Goal: Task Accomplishment & Management: Complete application form

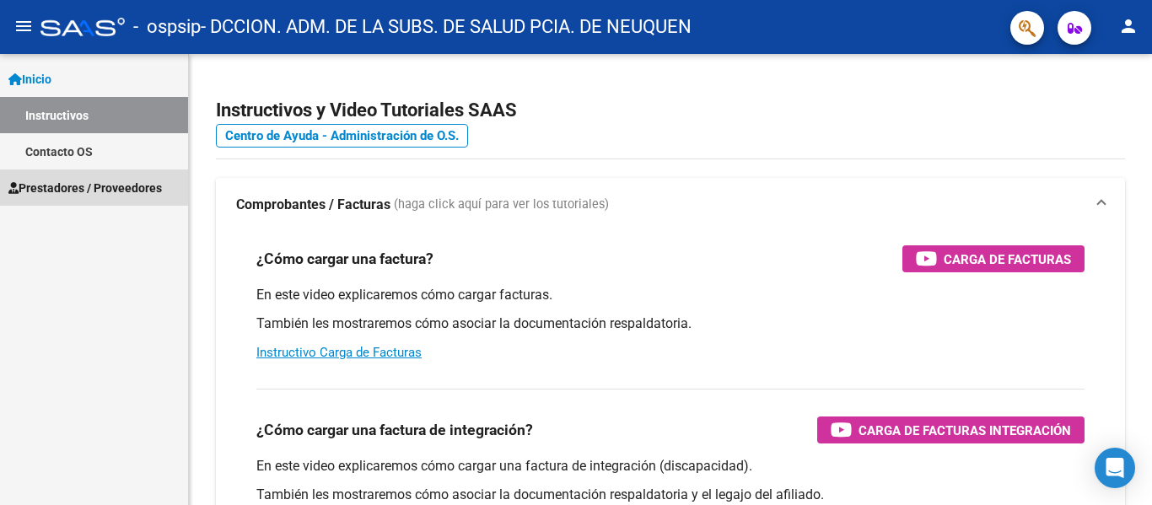
click at [56, 185] on span "Prestadores / Proveedores" at bounding box center [84, 188] width 153 height 19
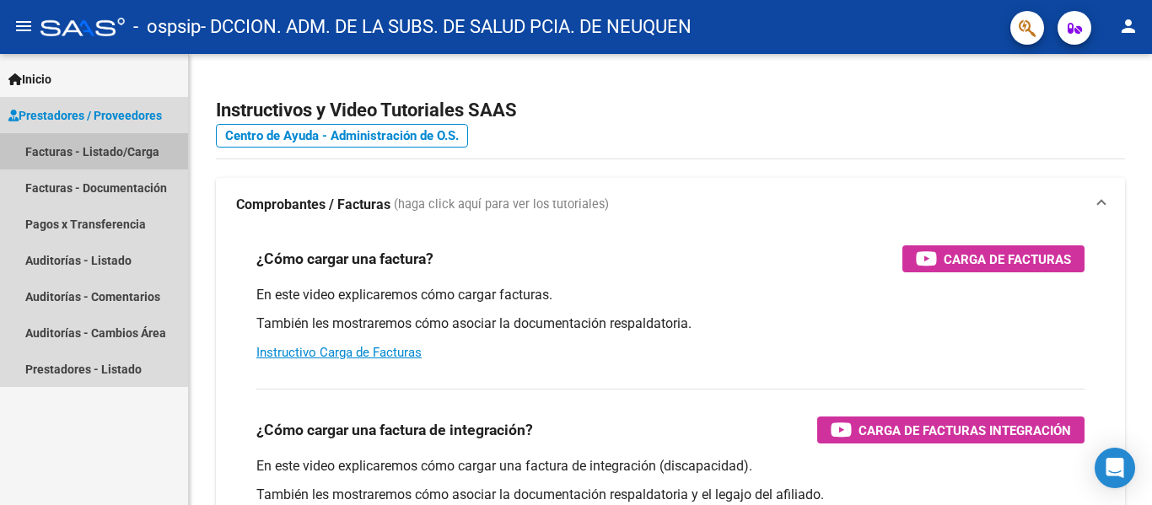
click at [142, 149] on link "Facturas - Listado/Carga" at bounding box center [94, 151] width 188 height 36
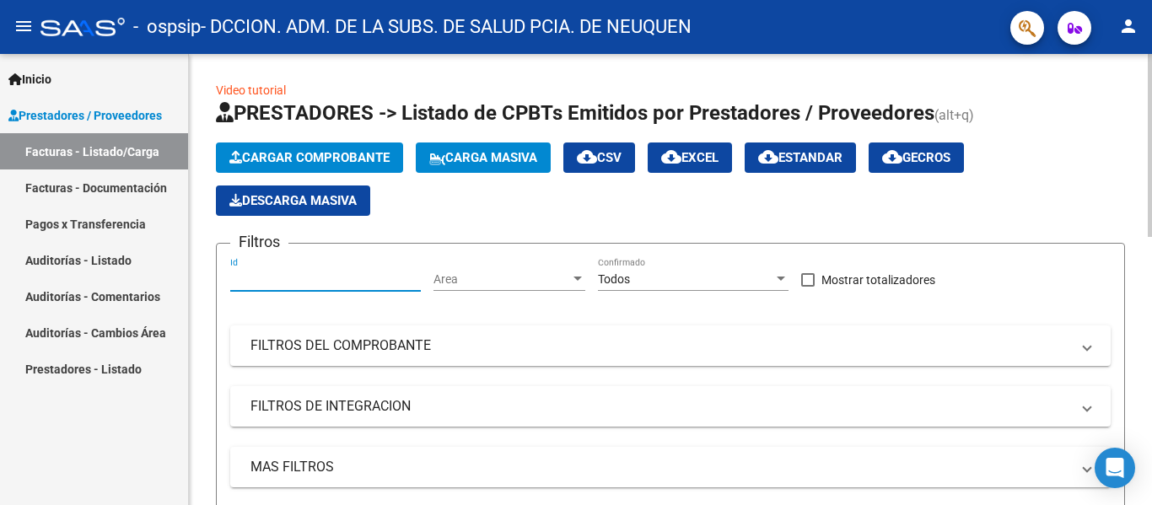
click at [343, 279] on input "Id" at bounding box center [325, 279] width 191 height 14
click at [518, 283] on span "Area" at bounding box center [501, 279] width 137 height 14
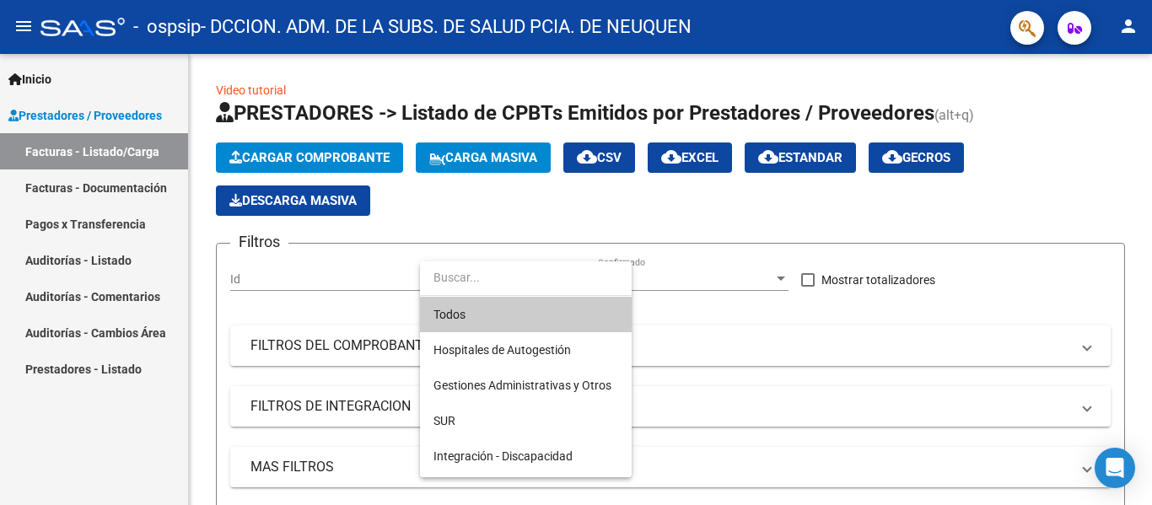
click at [686, 282] on div at bounding box center [576, 252] width 1152 height 505
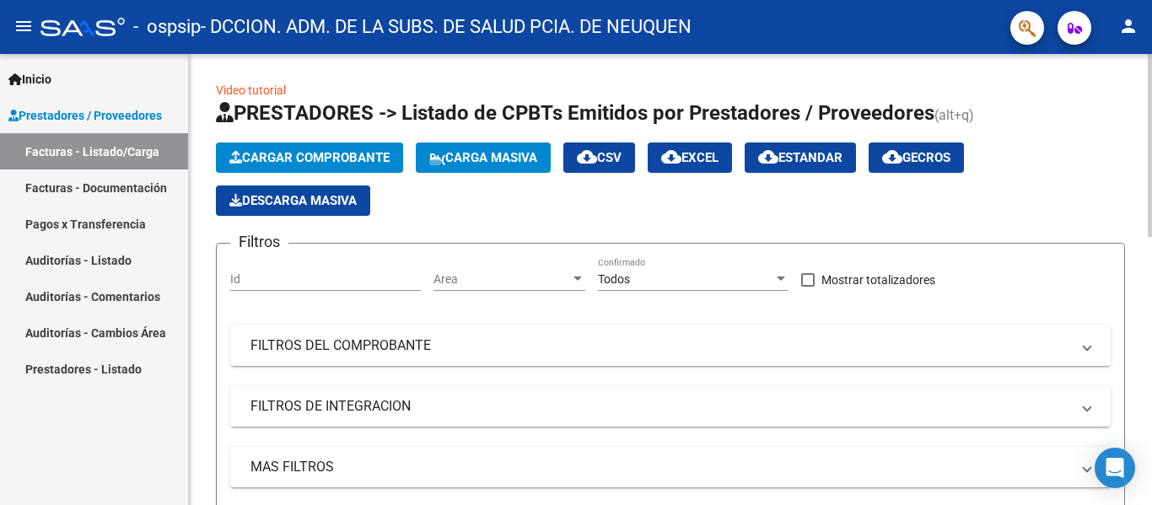
click at [307, 162] on span "Cargar Comprobante" at bounding box center [309, 157] width 160 height 15
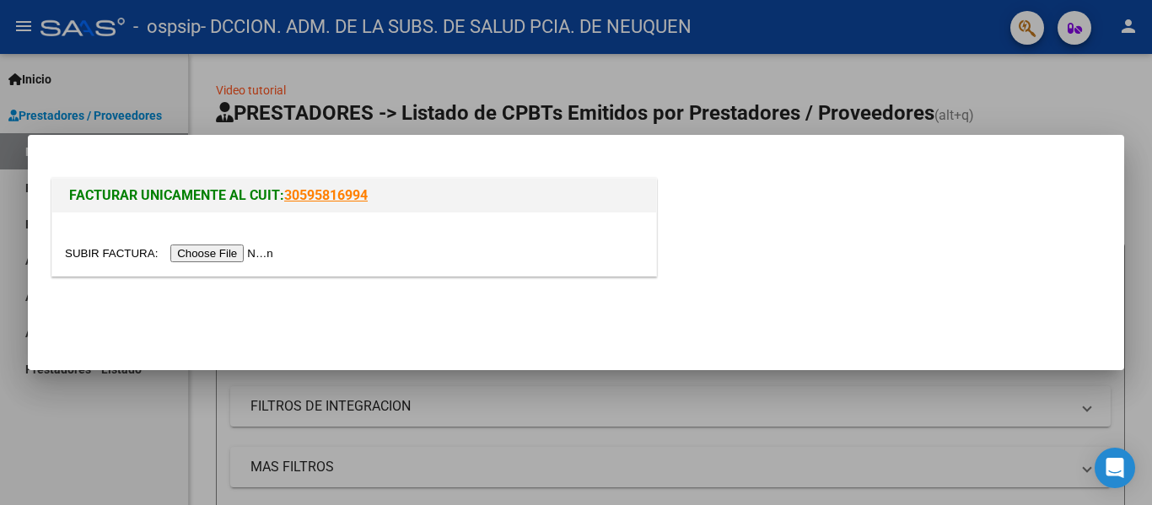
click at [160, 98] on div at bounding box center [576, 252] width 1152 height 505
